Goal: Find contact information: Obtain details needed to contact an individual or organization

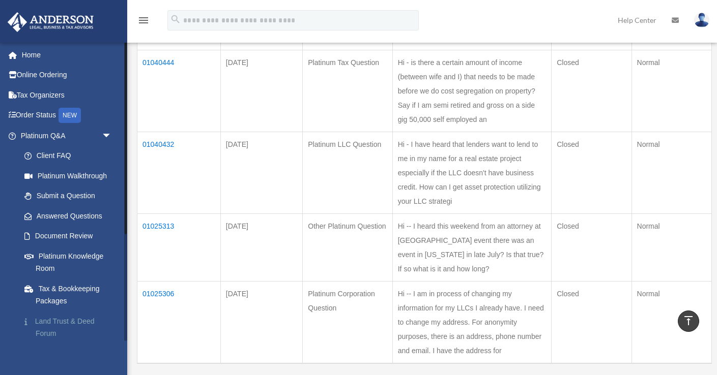
scroll to position [301, 0]
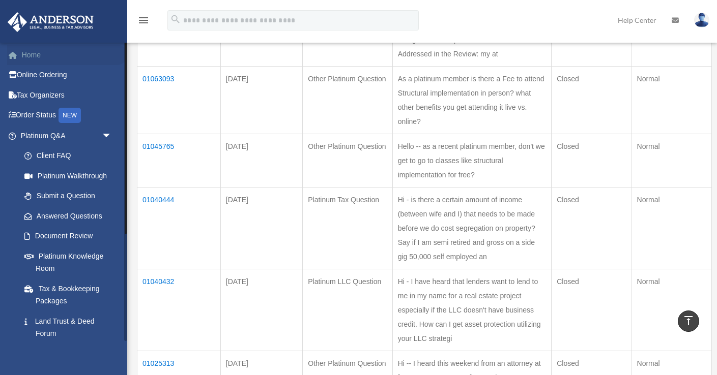
click at [52, 55] on link "Home" at bounding box center [67, 55] width 120 height 20
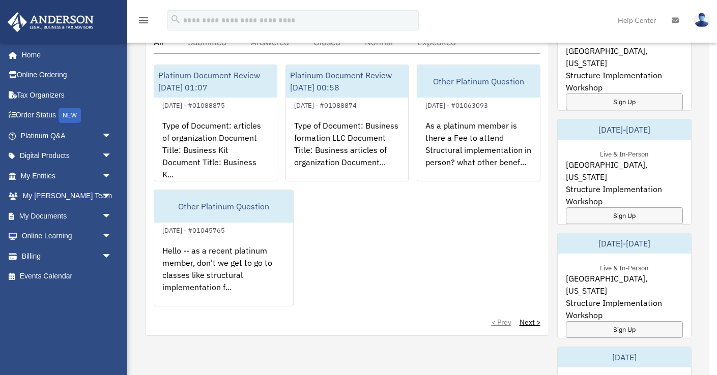
scroll to position [499, 0]
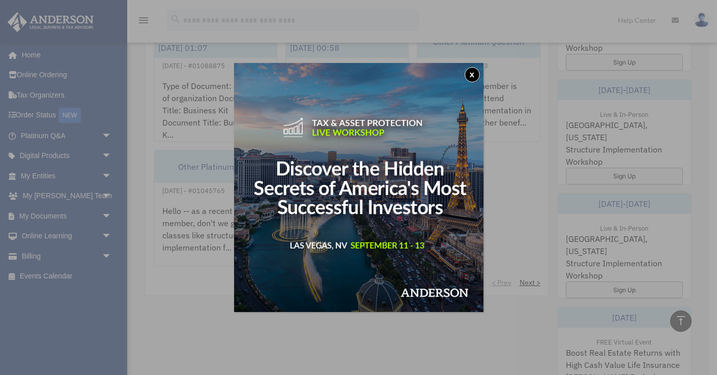
click at [471, 77] on button "x" at bounding box center [471, 74] width 15 height 15
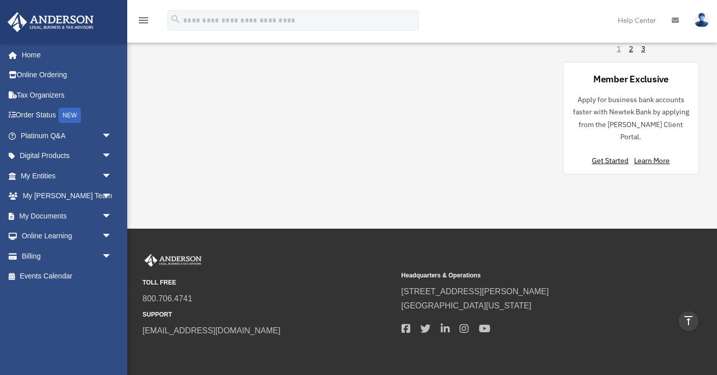
scroll to position [899, 0]
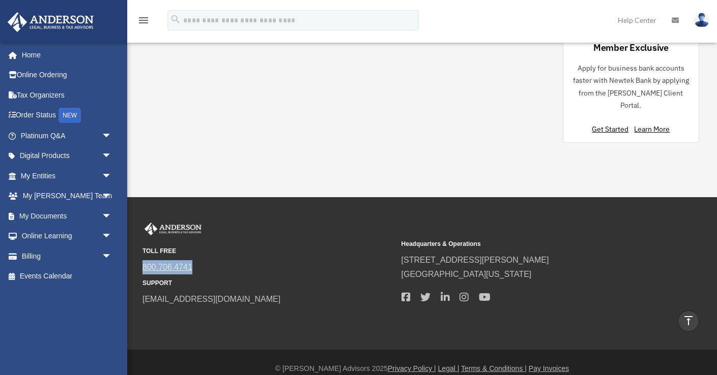
drag, startPoint x: 199, startPoint y: 258, endPoint x: 143, endPoint y: 259, distance: 56.0
click at [143, 260] on span "800.706.4741" at bounding box center [268, 267] width 252 height 14
copy link "800.706.4741"
click at [321, 223] on div "TOLL FREE 800.706.4741 SUPPORT info@andersonadvisors.com" at bounding box center [268, 265] width 252 height 84
